Goal: Task Accomplishment & Management: Manage account settings

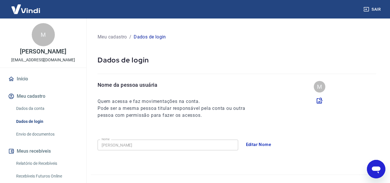
click at [14, 81] on icon at bounding box center [11, 79] width 6 height 6
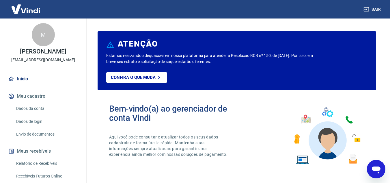
click at [102, 59] on div "ATENÇÃO Estamos realizando adequações em nossa plataforma para atender a Resolu…" at bounding box center [237, 60] width 278 height 59
click at [111, 60] on p "Estamos realizando adequações em nossa plataforma para atender a Resolução BCB …" at bounding box center [210, 59] width 209 height 12
click at [25, 105] on link "Dados da conta" at bounding box center [46, 108] width 65 height 12
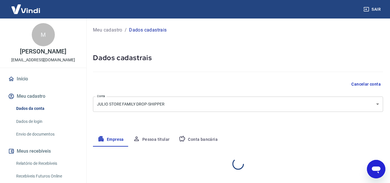
select select "SP"
select select "business"
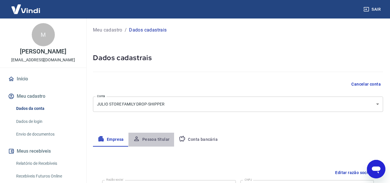
click at [161, 139] on button "Pessoa titular" at bounding box center [151, 139] width 46 height 14
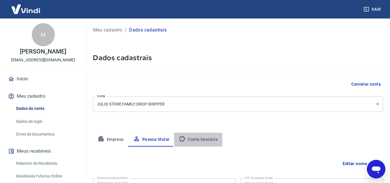
click at [196, 143] on button "Conta bancária" at bounding box center [198, 139] width 48 height 14
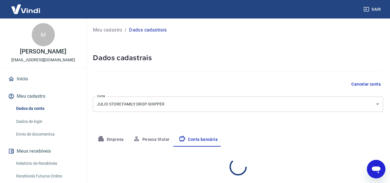
select select "1"
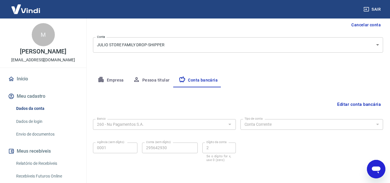
scroll to position [63, 0]
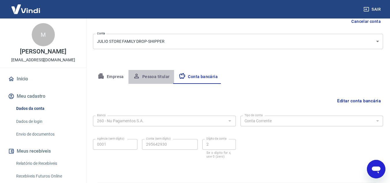
click at [151, 72] on button "Pessoa titular" at bounding box center [151, 77] width 46 height 14
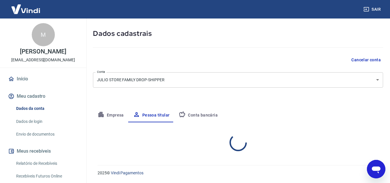
scroll to position [48, 0]
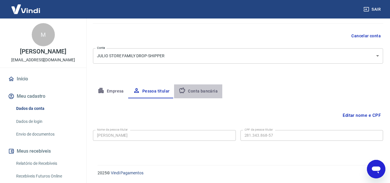
click at [198, 91] on button "Conta bancária" at bounding box center [198, 91] width 48 height 14
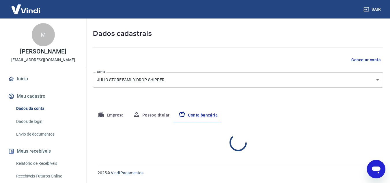
select select "1"
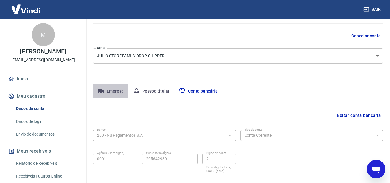
click at [110, 88] on button "Empresa" at bounding box center [110, 91] width 35 height 14
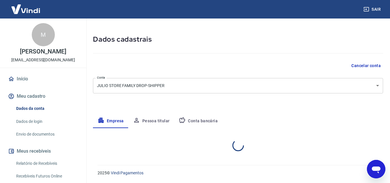
select select "SP"
select select "business"
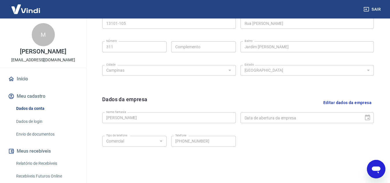
scroll to position [233, 0]
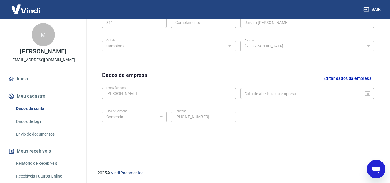
click at [370, 90] on div "Data de abertura da empresa" at bounding box center [307, 93] width 134 height 11
click at [366, 94] on div "Data de abertura da empresa" at bounding box center [307, 93] width 134 height 11
click at [23, 134] on link "Envio de documentos" at bounding box center [46, 134] width 65 height 12
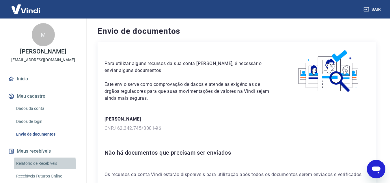
click at [24, 164] on link "Relatório de Recebíveis" at bounding box center [46, 163] width 65 height 12
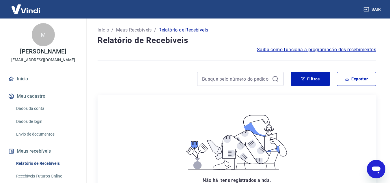
click at [259, 151] on icon at bounding box center [261, 149] width 9 height 9
click at [289, 147] on icon at bounding box center [236, 142] width 110 height 62
